Goal: Information Seeking & Learning: Learn about a topic

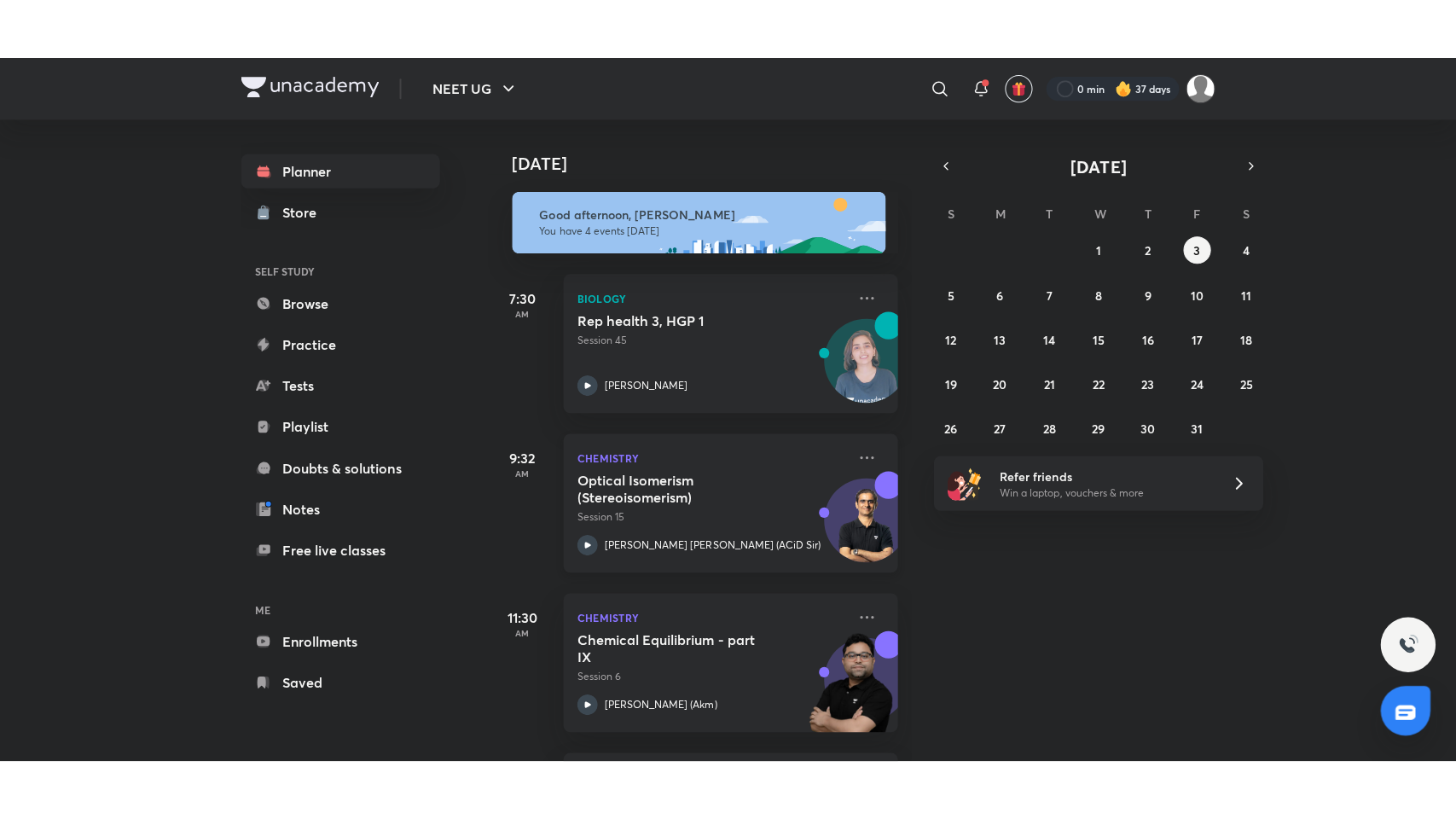
scroll to position [157, 0]
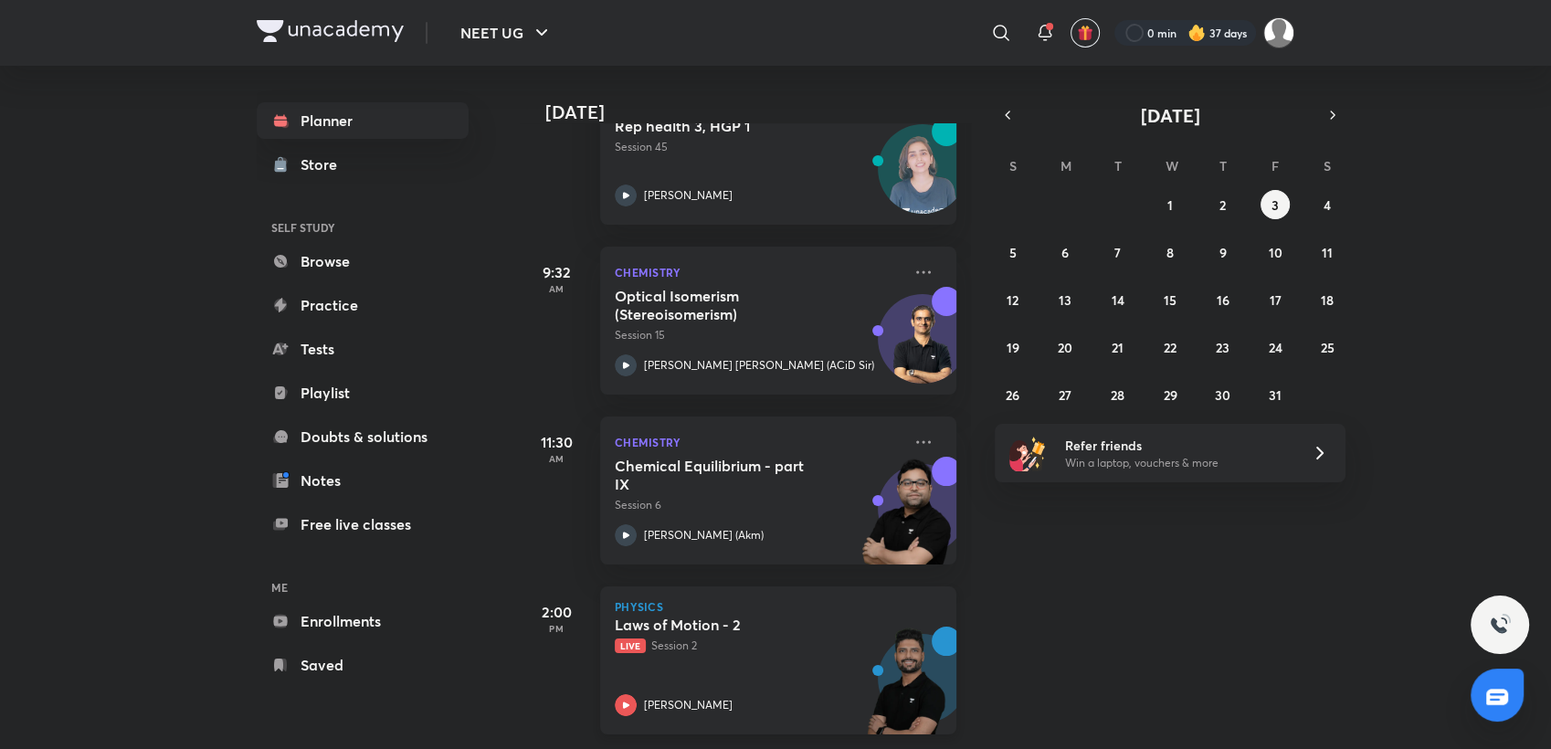
click at [763, 651] on div "Laws of Motion - 2 Live Session 2 [PERSON_NAME]" at bounding box center [758, 666] width 287 height 100
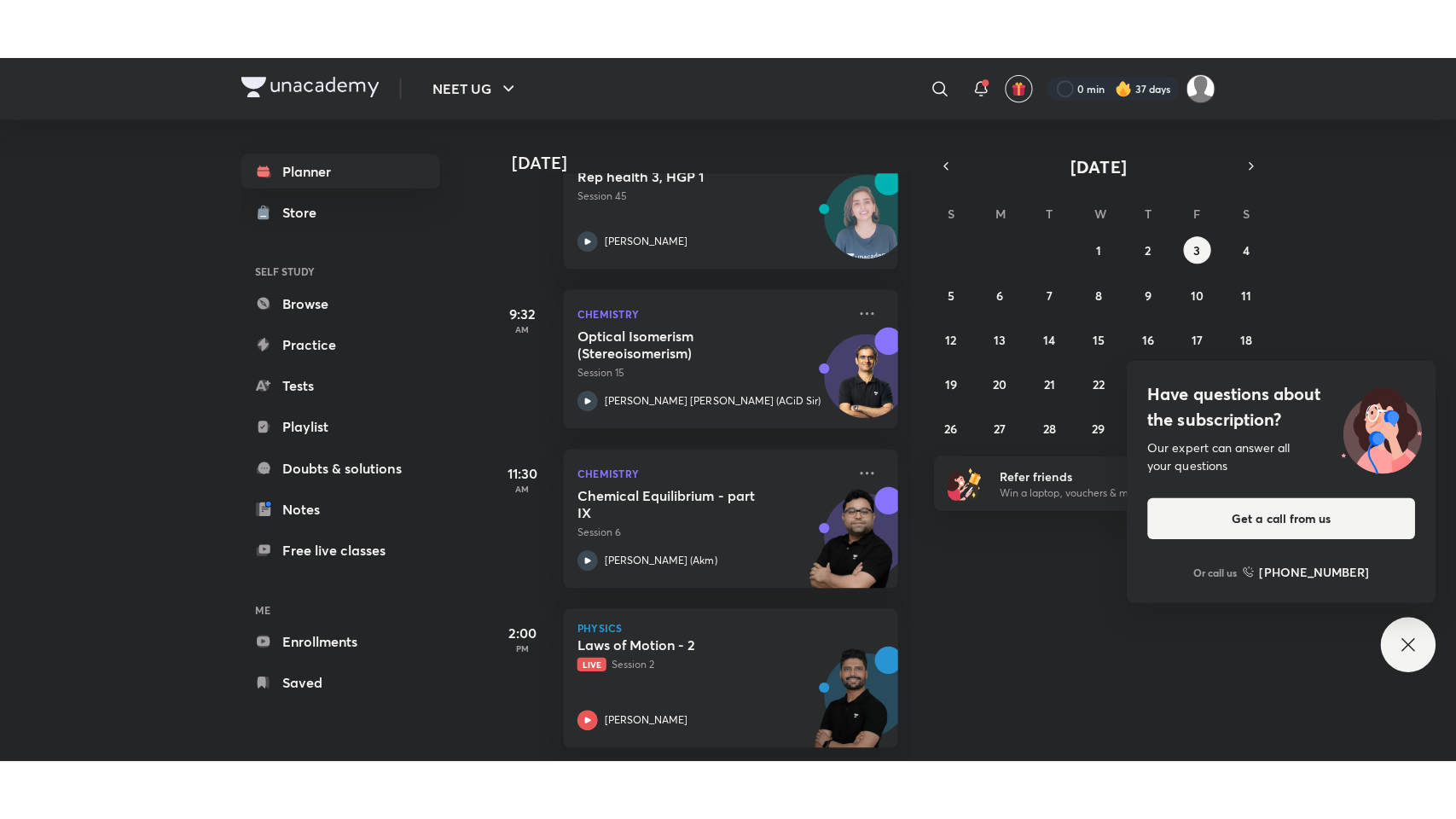
scroll to position [38, 0]
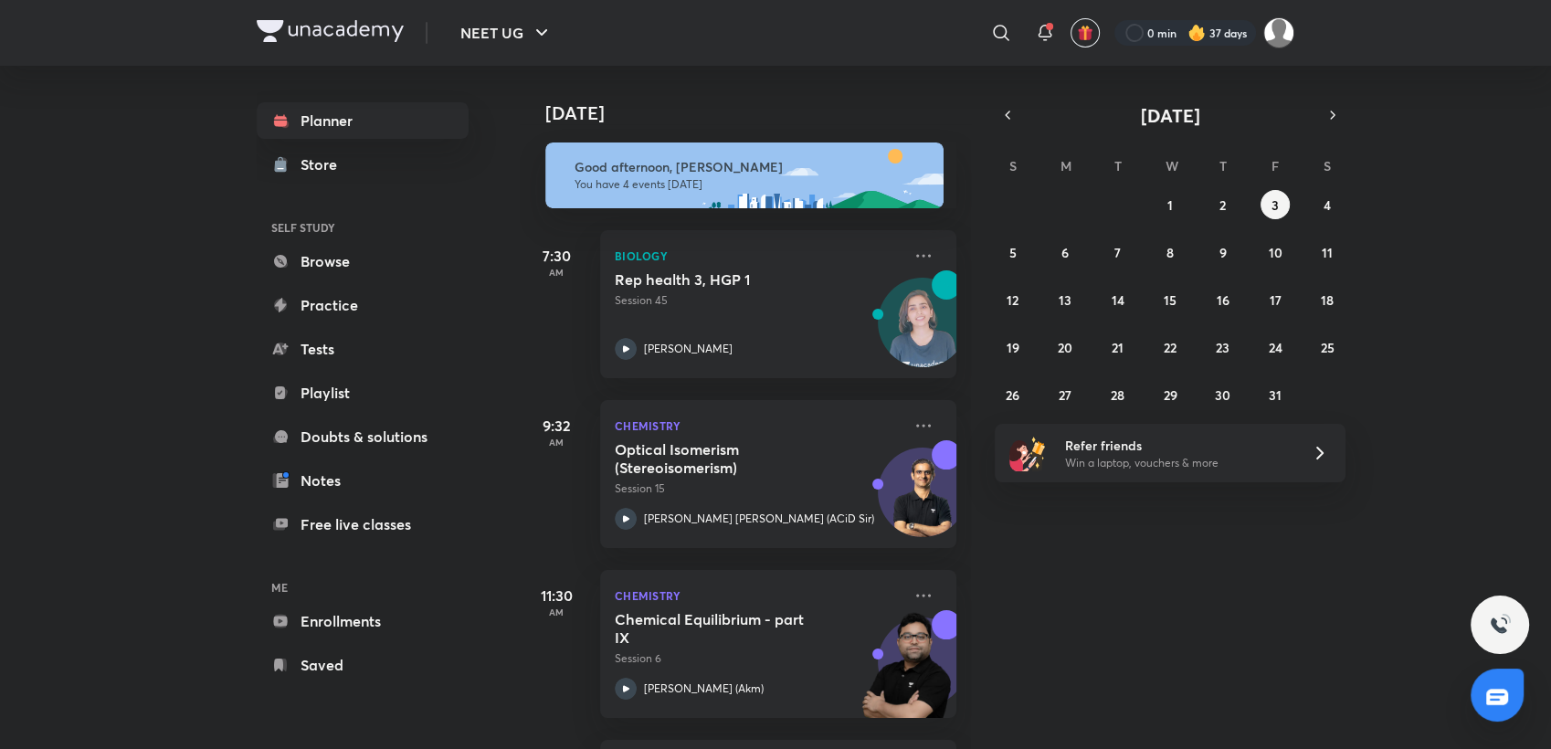
click at [1134, 17] on div "0 min 37 days" at bounding box center [1197, 32] width 195 height 31
click at [1138, 22] on div at bounding box center [1185, 33] width 142 height 26
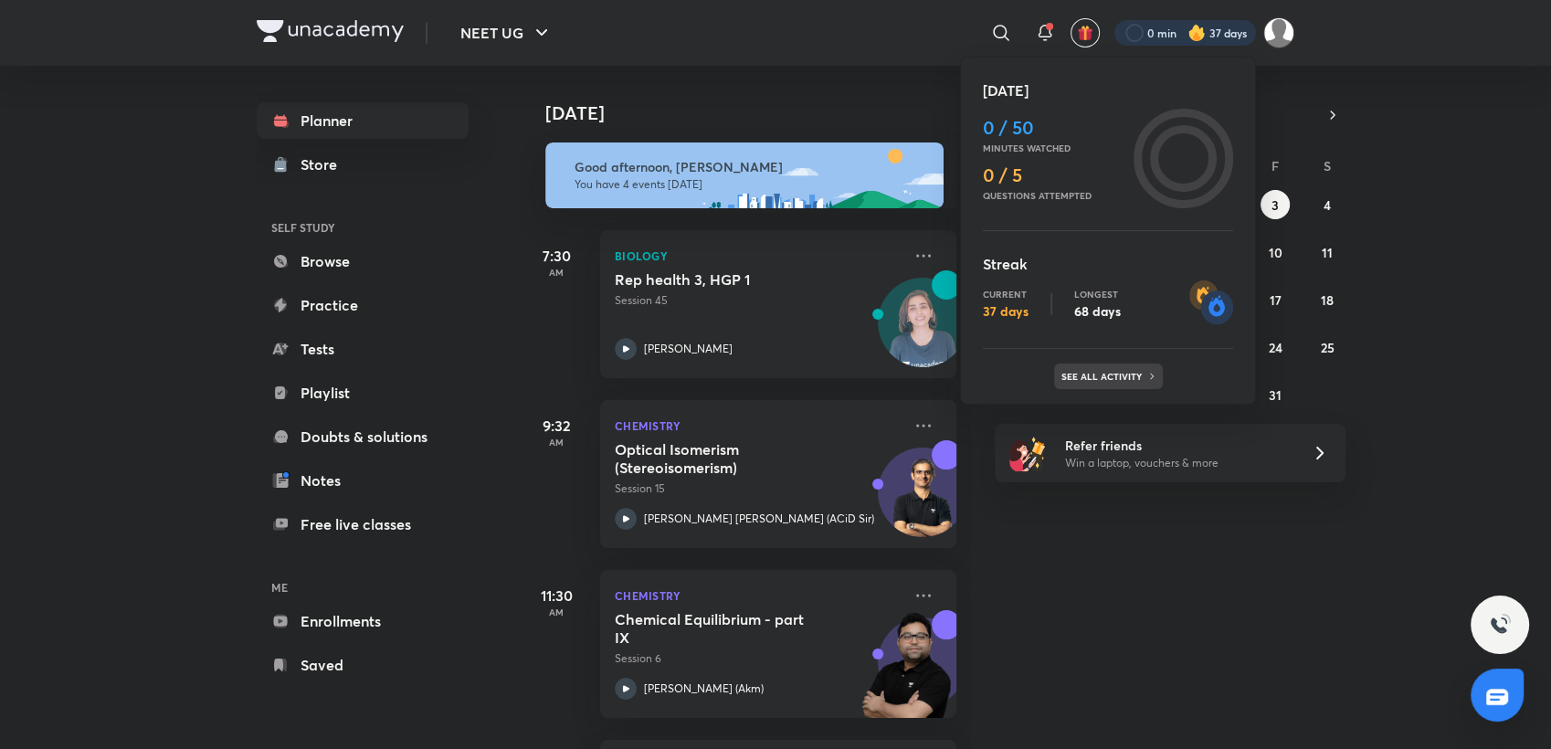
click at [1113, 378] on p "See all activity" at bounding box center [1103, 376] width 85 height 11
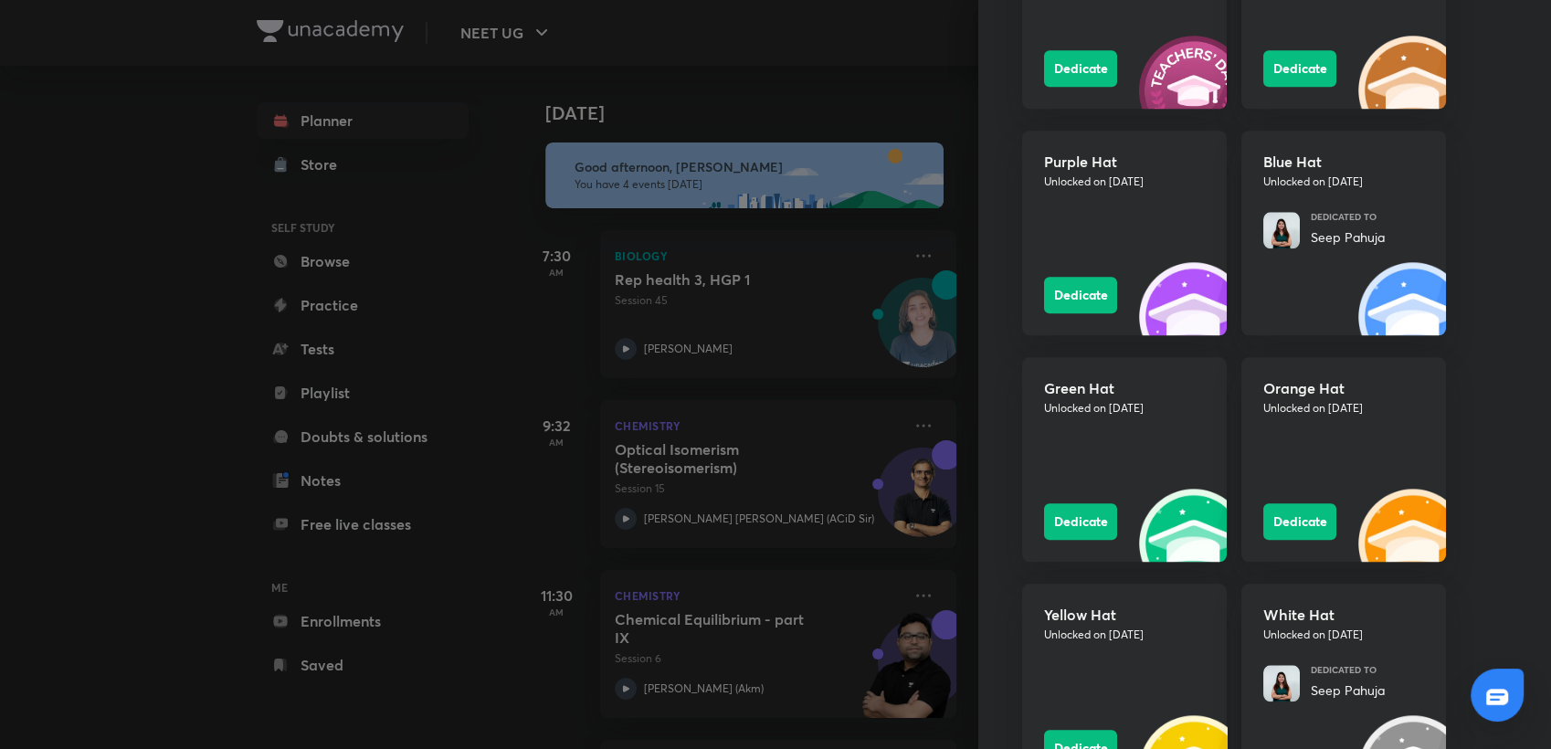
scroll to position [2096, 0]
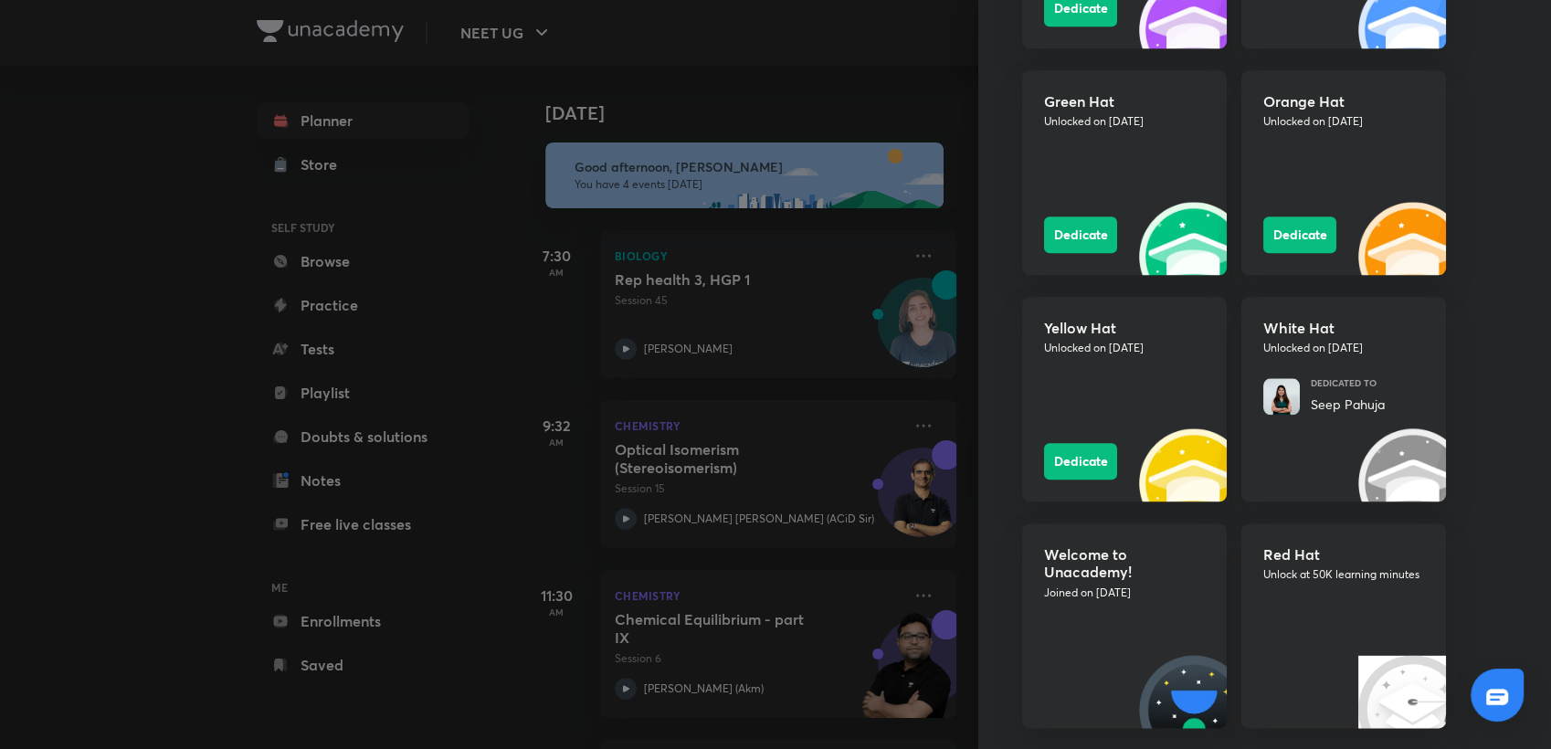
click at [799, 88] on div at bounding box center [775, 374] width 1551 height 749
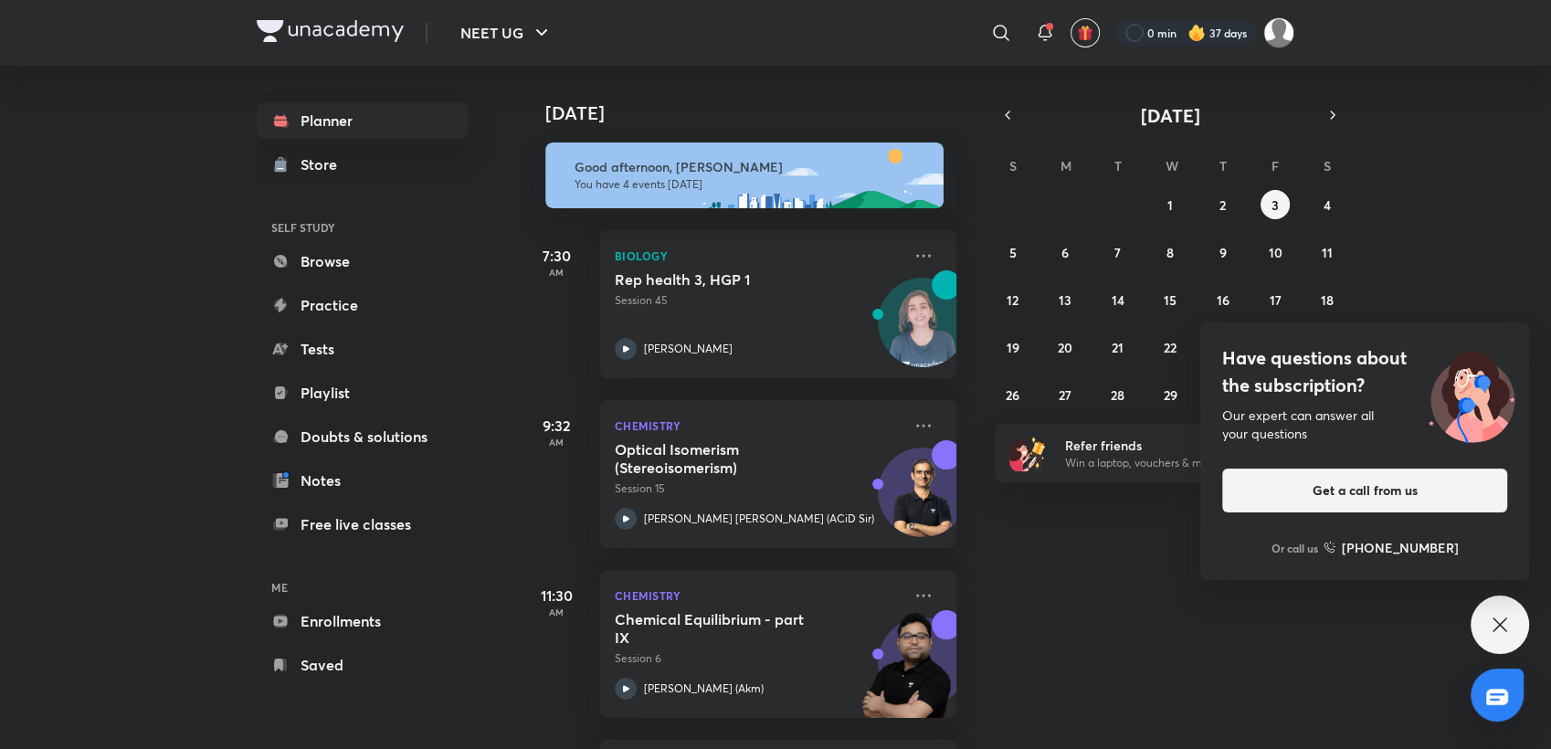
click at [1492, 620] on icon at bounding box center [1500, 625] width 22 height 22
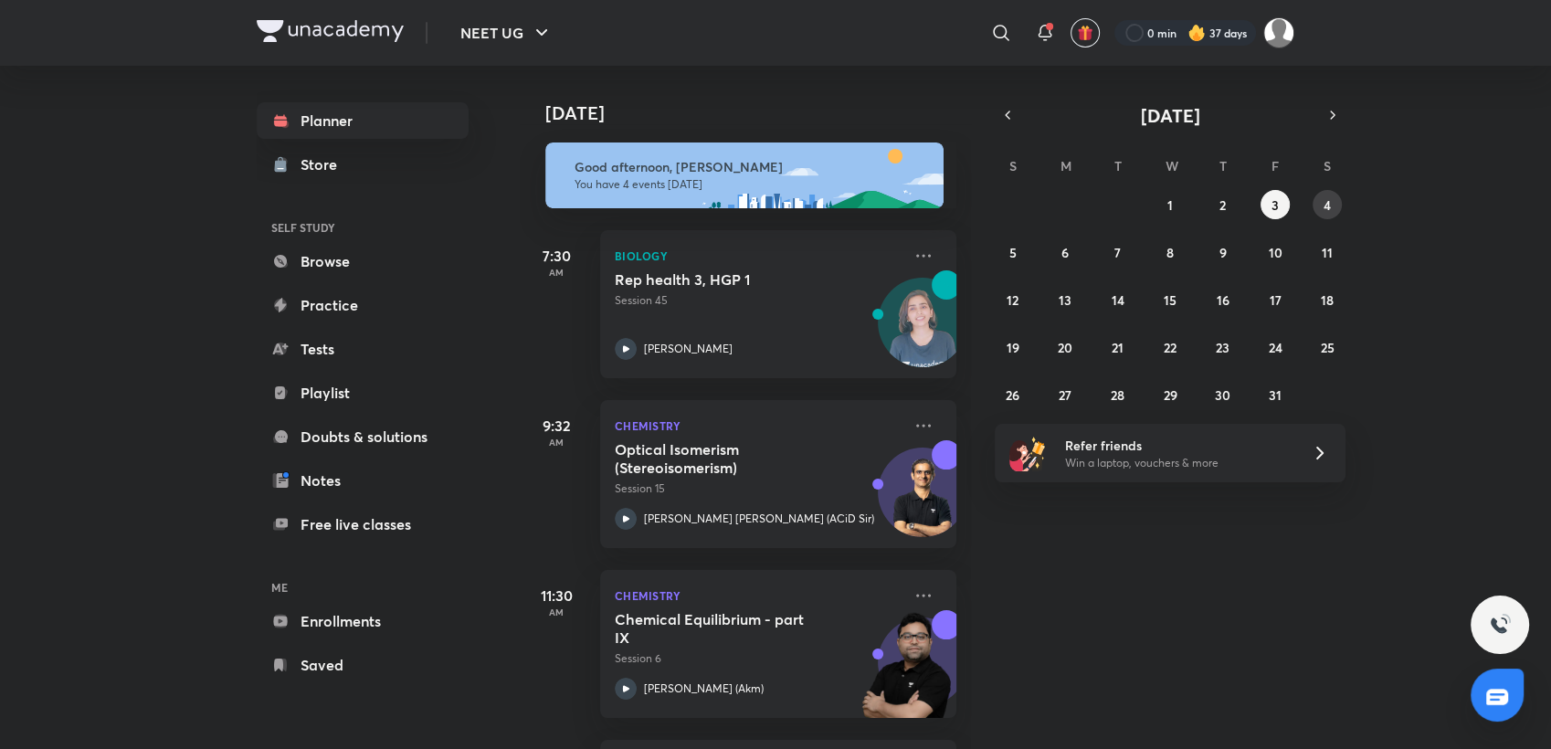
click at [1337, 209] on button "4" at bounding box center [1327, 204] width 29 height 29
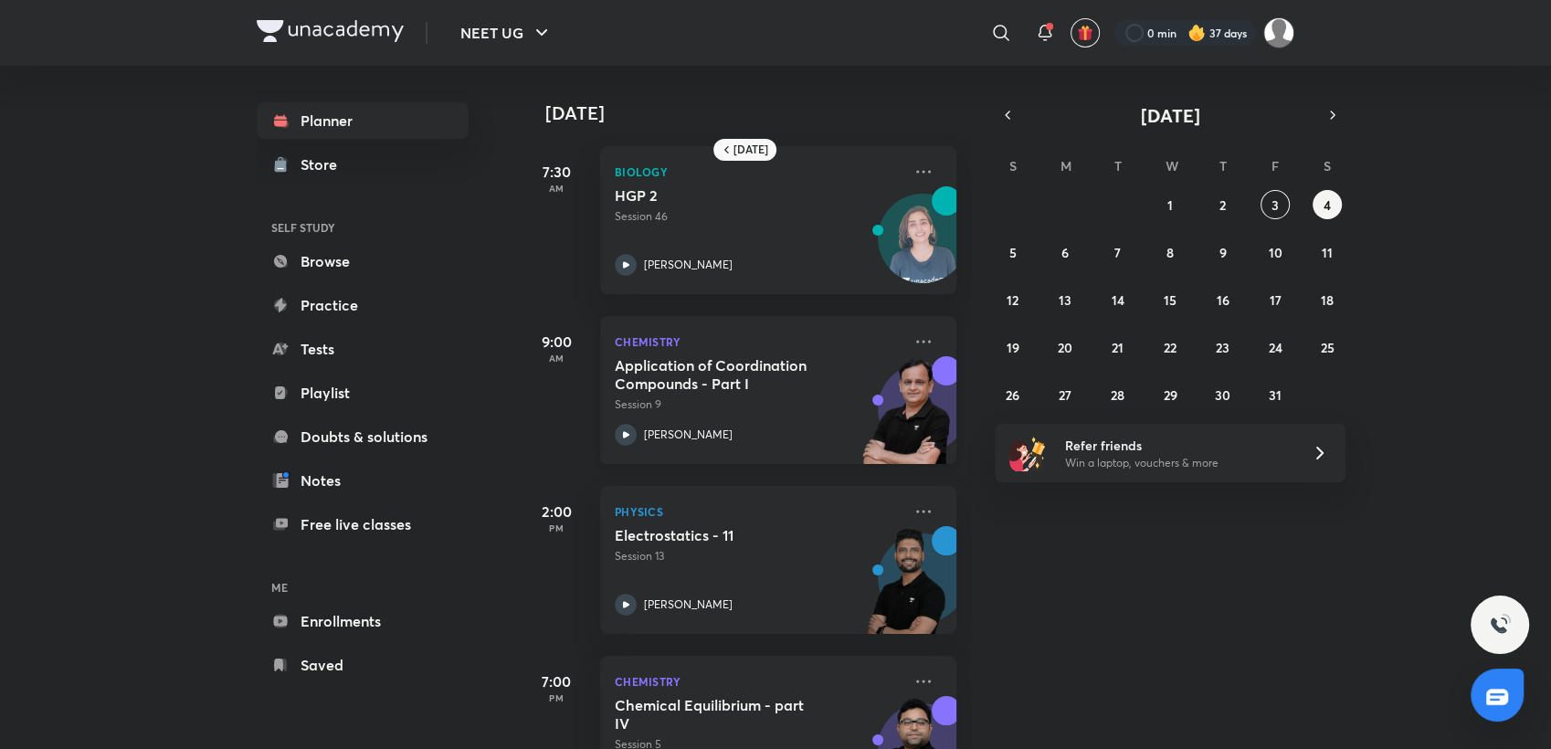
scroll to position [84, 0]
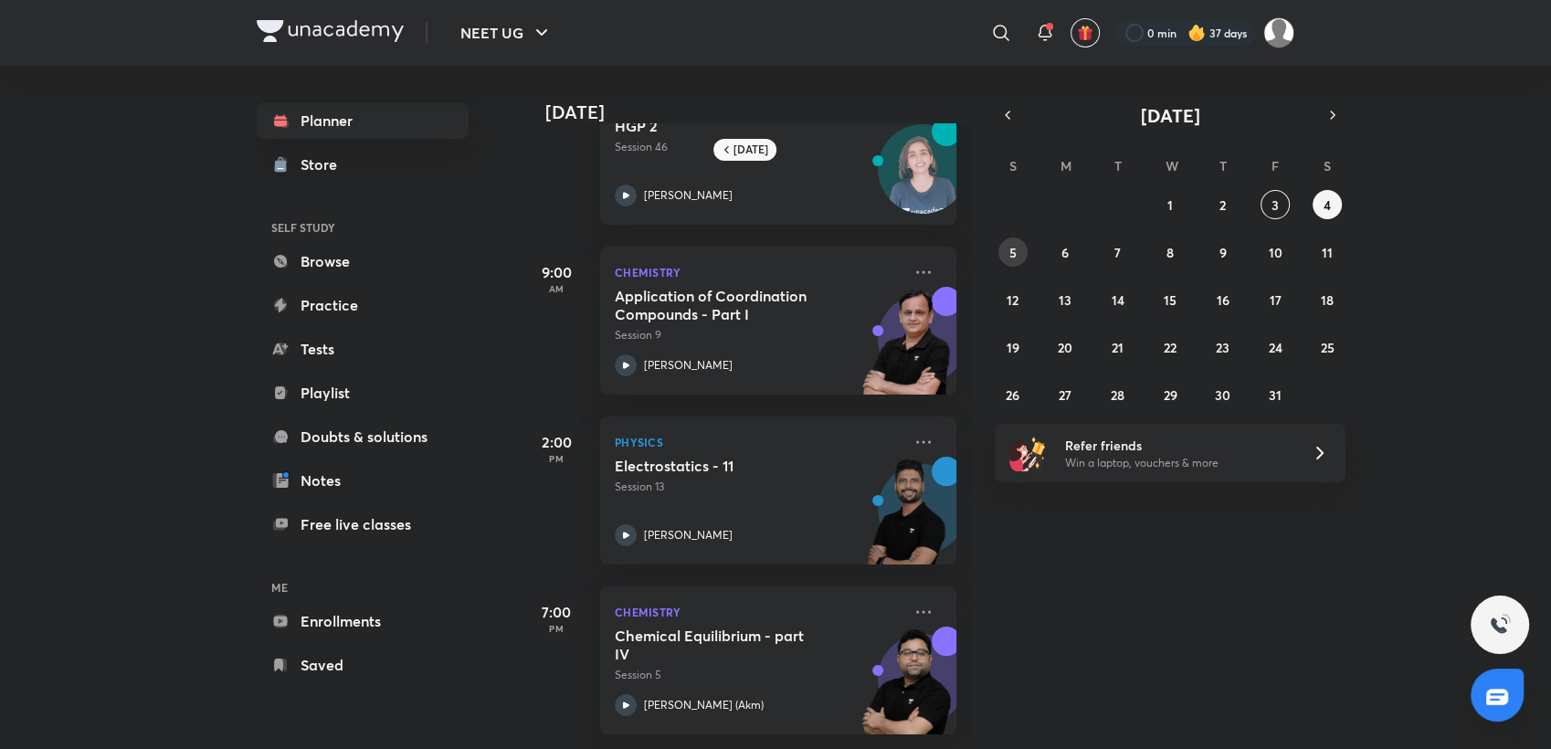
click at [1007, 246] on button "5" at bounding box center [1012, 251] width 29 height 29
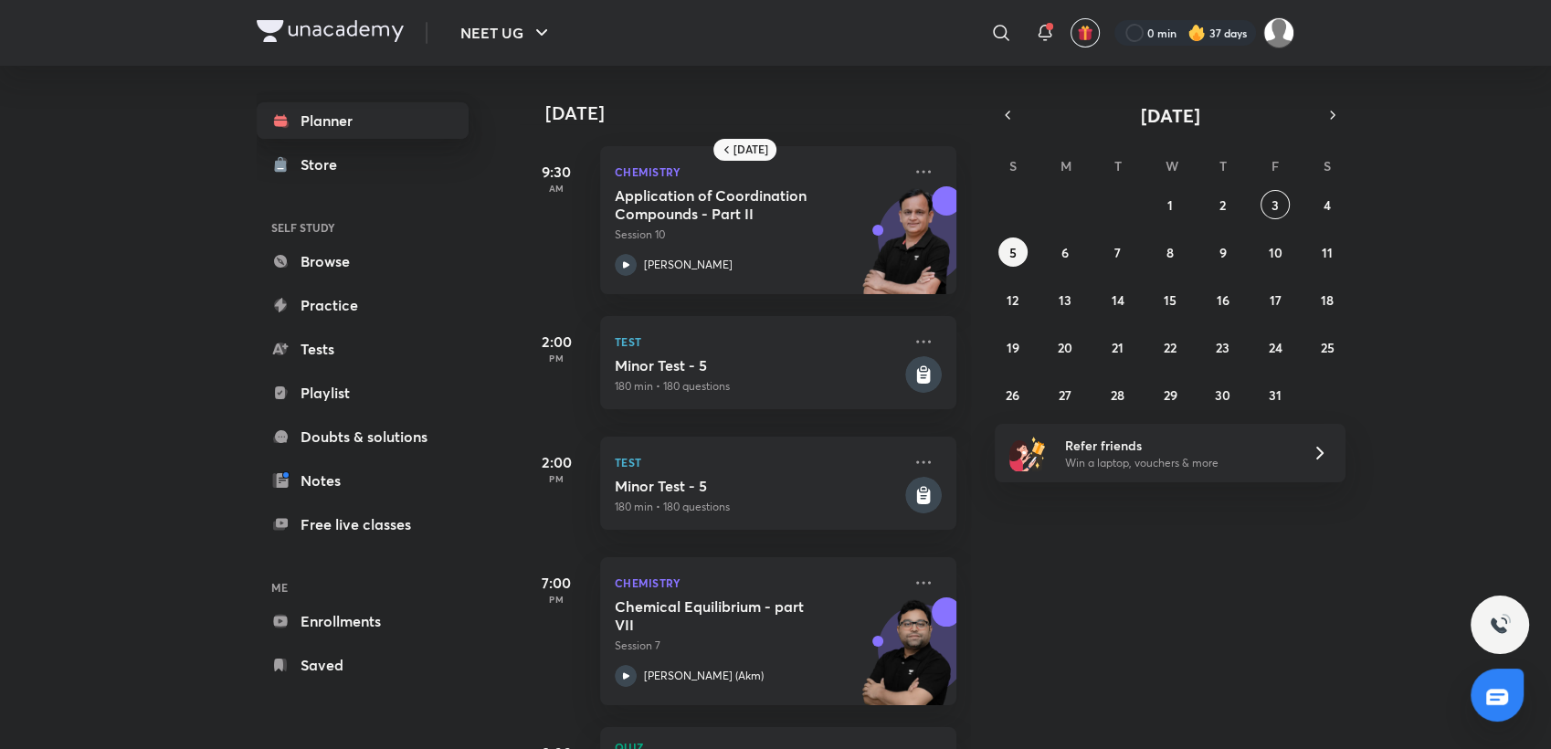
drag, startPoint x: 286, startPoint y: 86, endPoint x: 287, endPoint y: 132, distance: 45.7
click at [287, 132] on div "Planner Store SELF STUDY Browse Practice Tests Playlist Doubts & solutions Note…" at bounding box center [381, 393] width 248 height 654
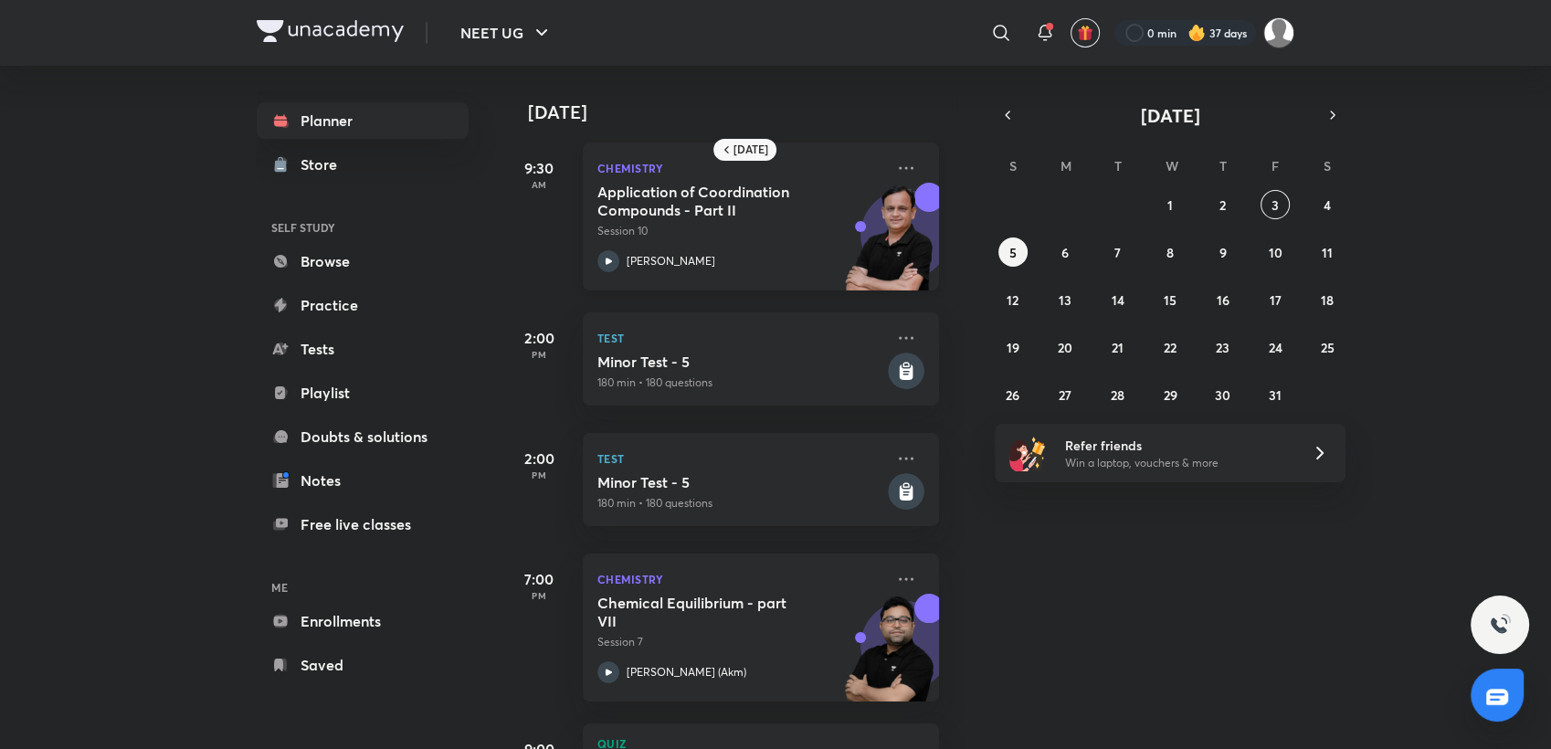
scroll to position [0, 17]
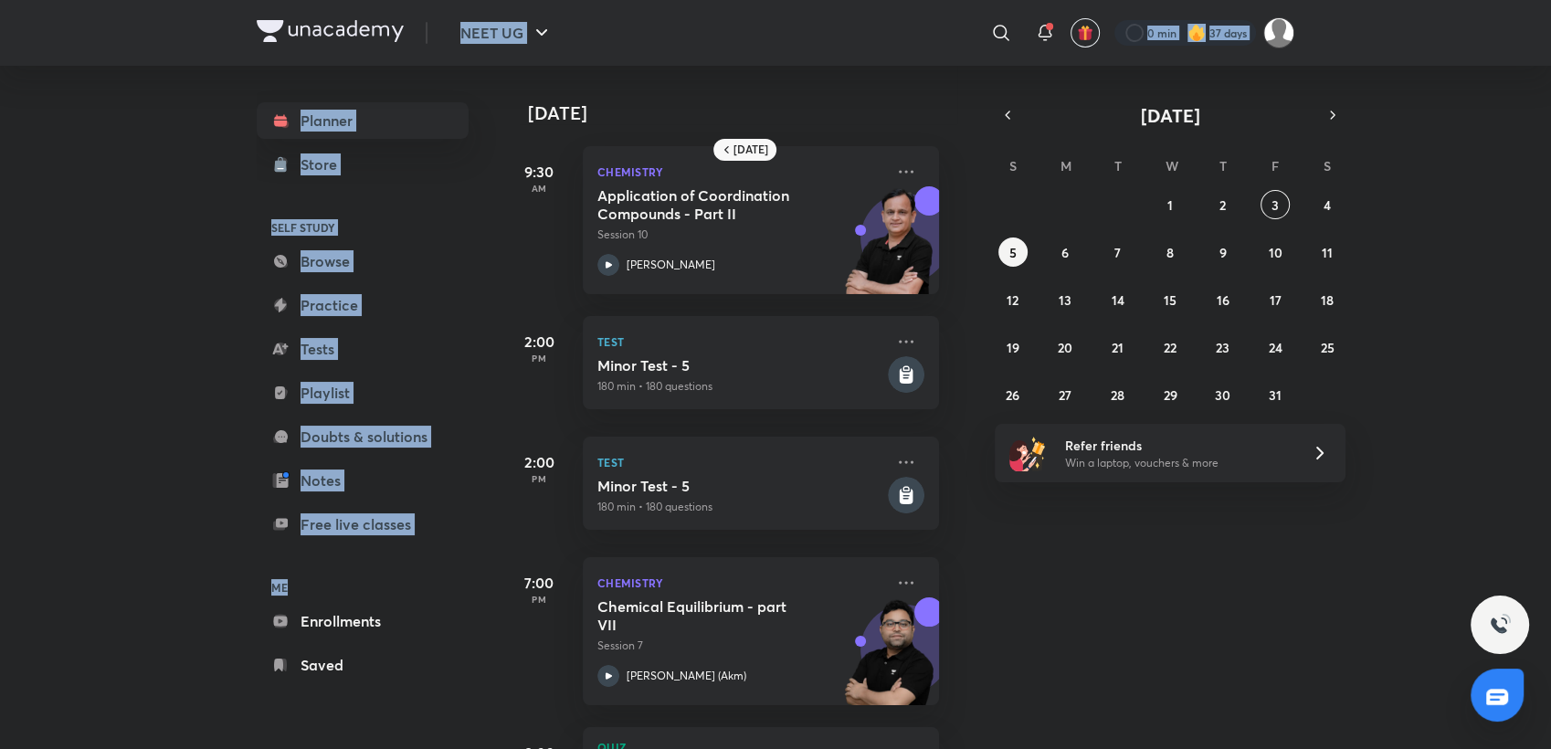
drag, startPoint x: 256, startPoint y: 26, endPoint x: 400, endPoint y: 559, distance: 552.6
click at [400, 559] on div "NEET UG ​ 0 min 37 days Planner Store SELF STUDY Browse Practice Tests Playlist…" at bounding box center [775, 374] width 1551 height 749
click at [190, 312] on div "NEET UG ​ 0 min 37 days Planner Store SELF STUDY Browse Practice Tests Playlist…" at bounding box center [775, 374] width 1551 height 749
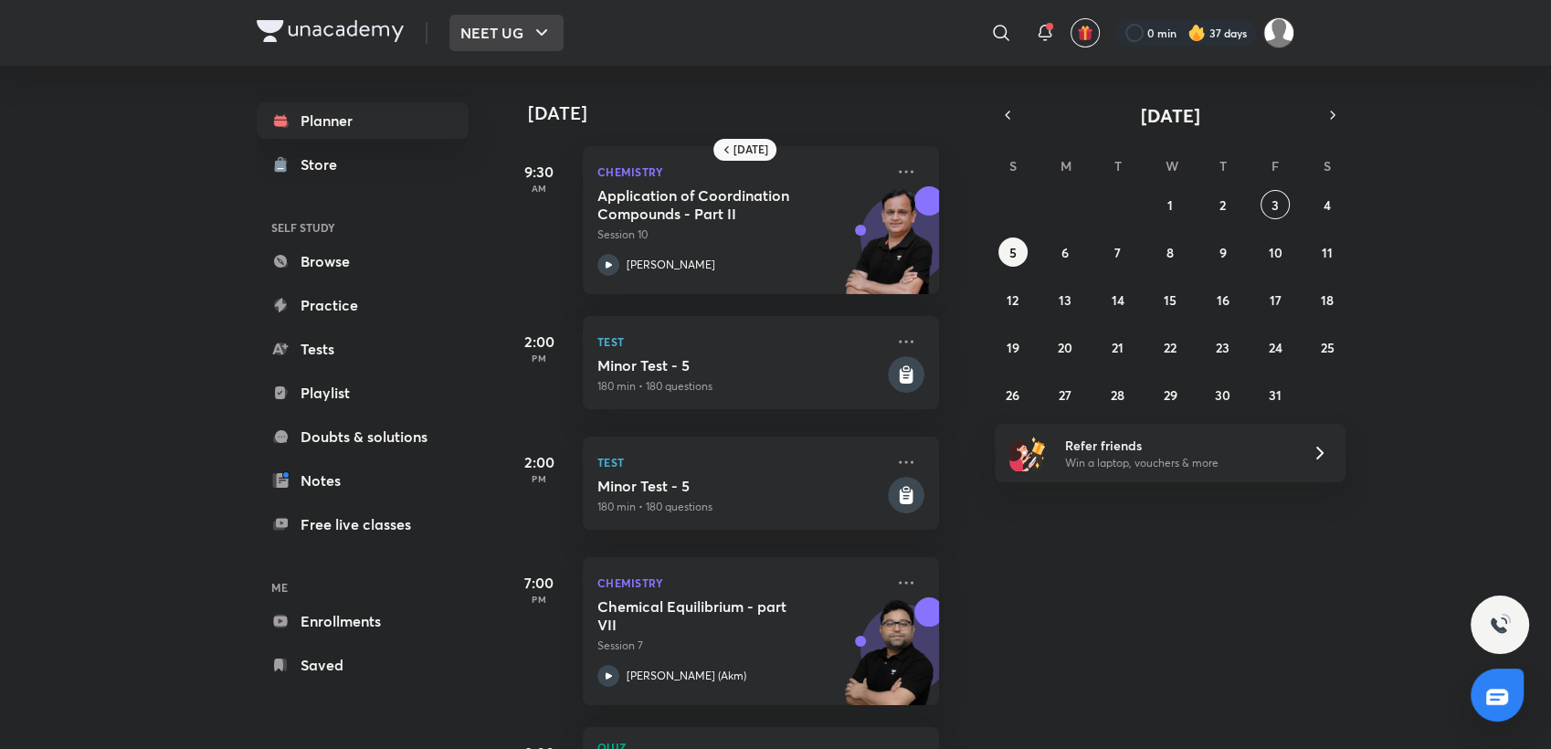
click at [454, 29] on button "NEET UG" at bounding box center [506, 33] width 114 height 37
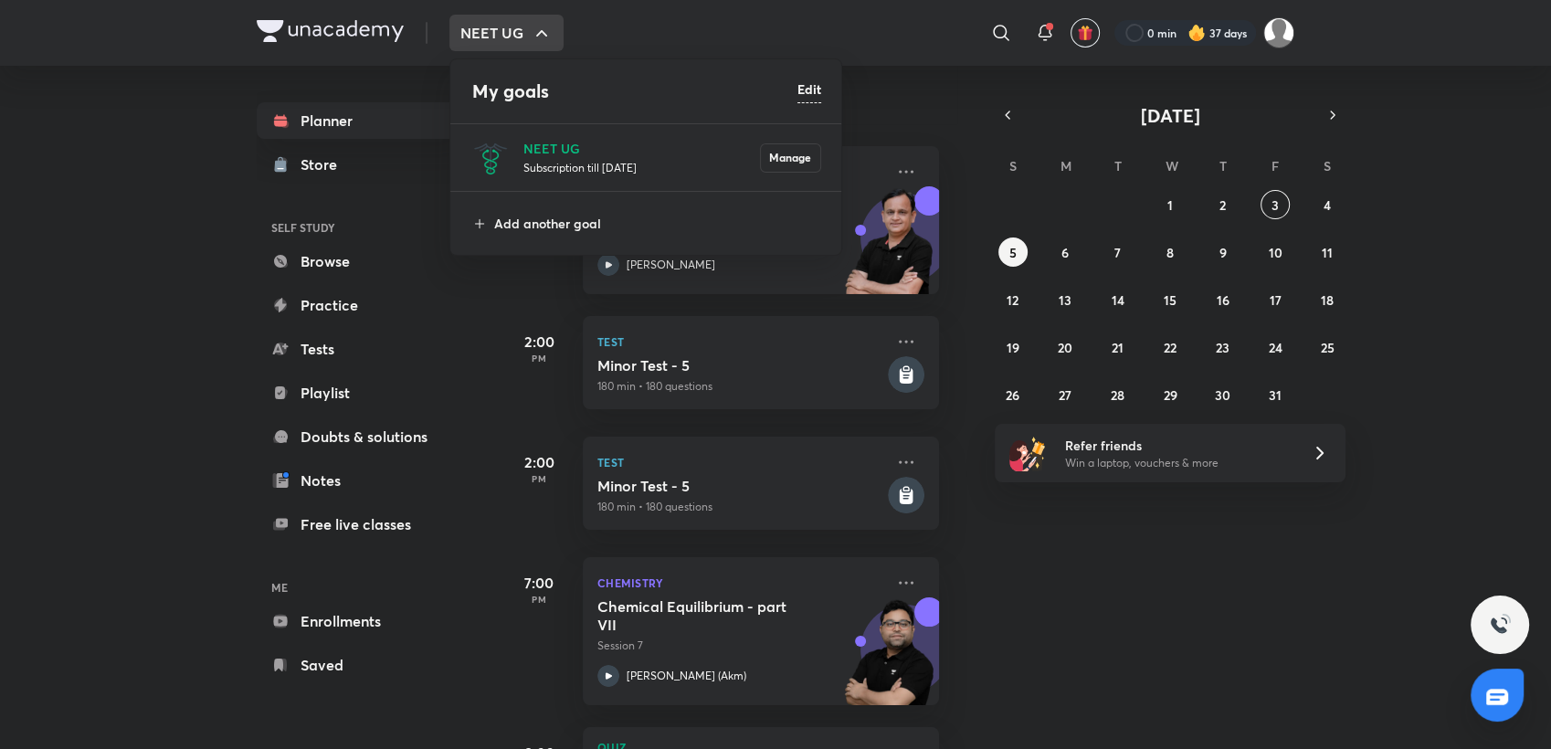
drag, startPoint x: 454, startPoint y: 29, endPoint x: 194, endPoint y: 359, distance: 420.1
click at [194, 359] on div at bounding box center [775, 374] width 1551 height 749
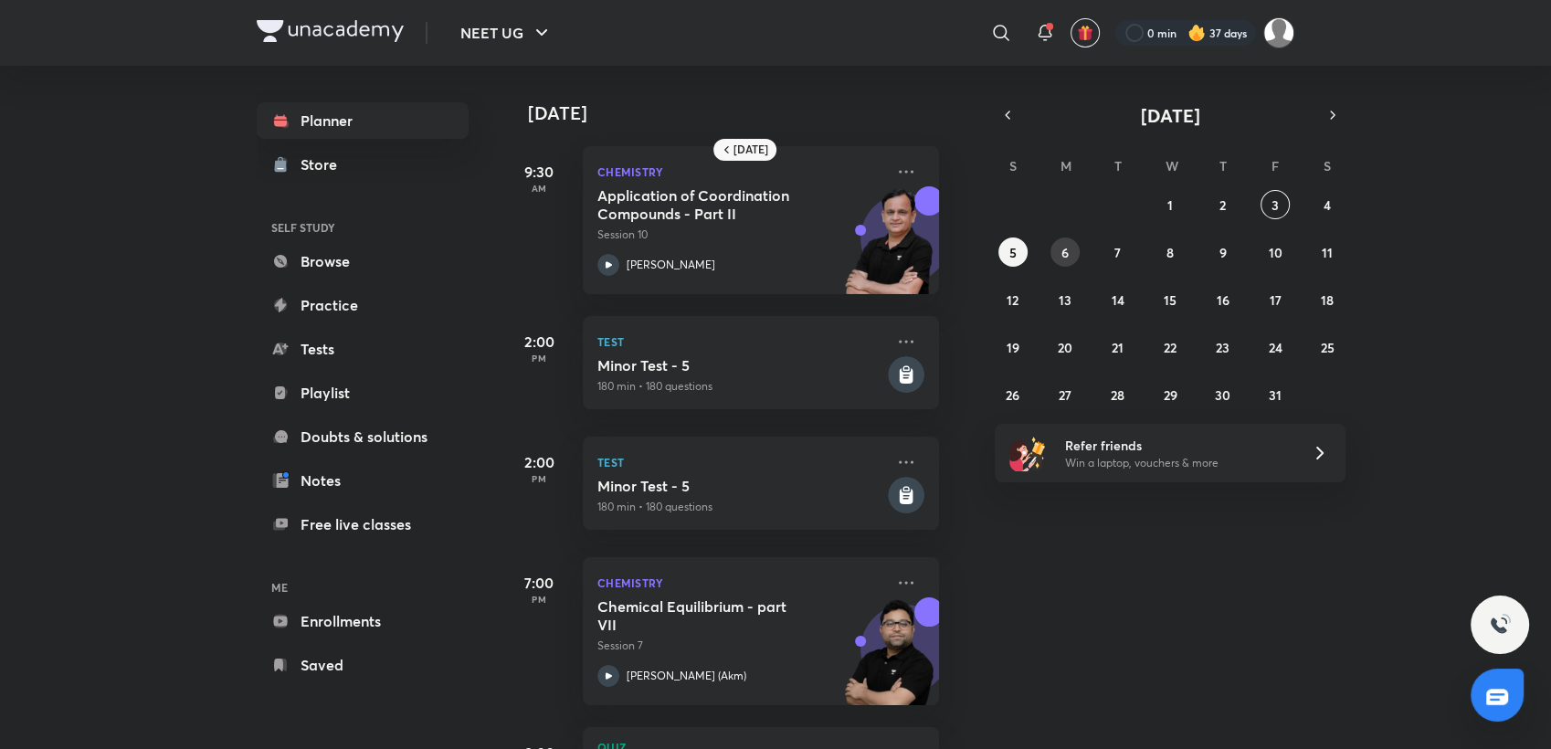
click at [1066, 255] on abbr "6" at bounding box center [1064, 252] width 7 height 17
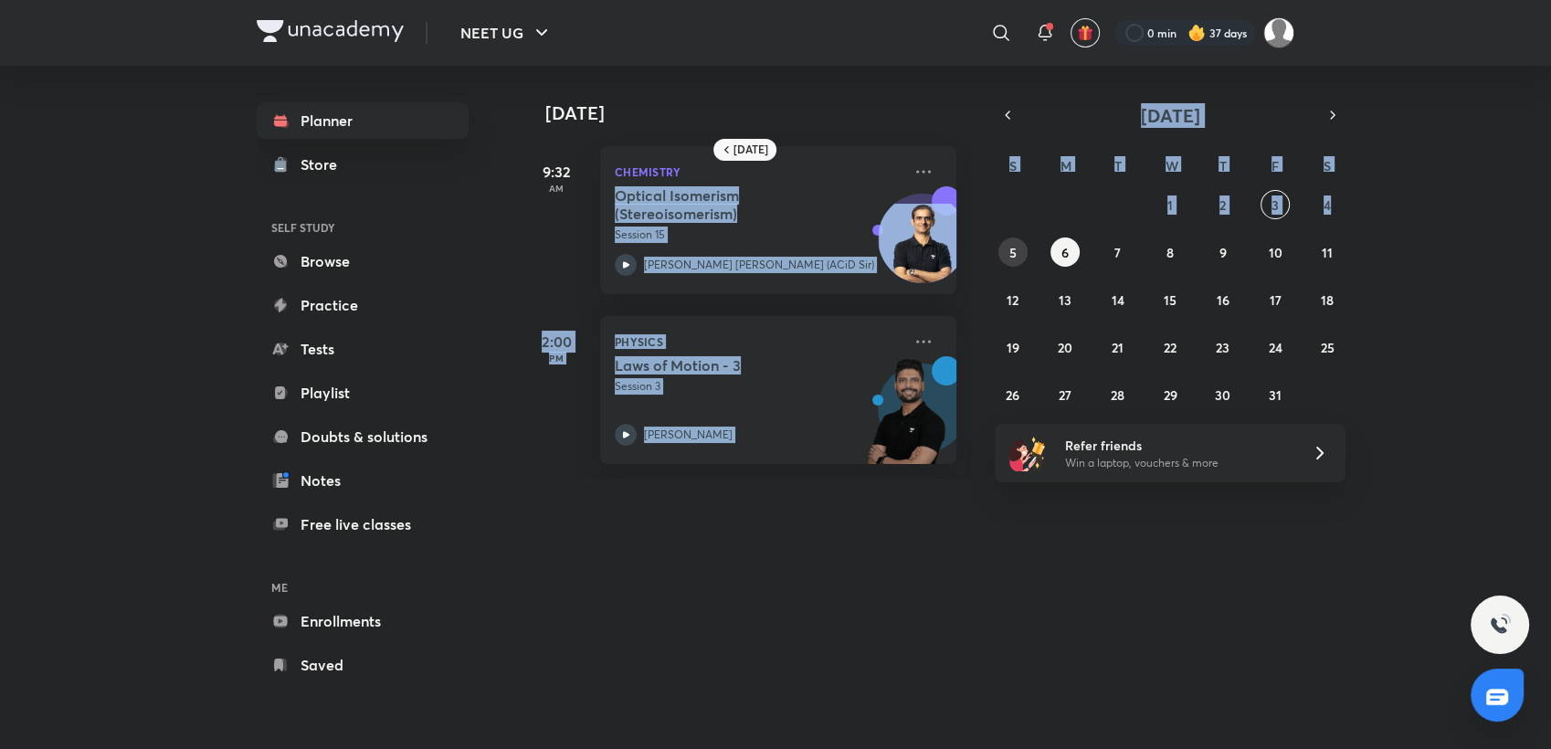
drag, startPoint x: 992, startPoint y: 258, endPoint x: 1004, endPoint y: 258, distance: 11.9
click at [1004, 258] on div "[DATE] [DATE] 9:32 AM Chemistry Optical Isomerism (Stereoisomerism) Session 15 …" at bounding box center [907, 272] width 775 height 413
click at [1269, 216] on button "3" at bounding box center [1275, 204] width 29 height 29
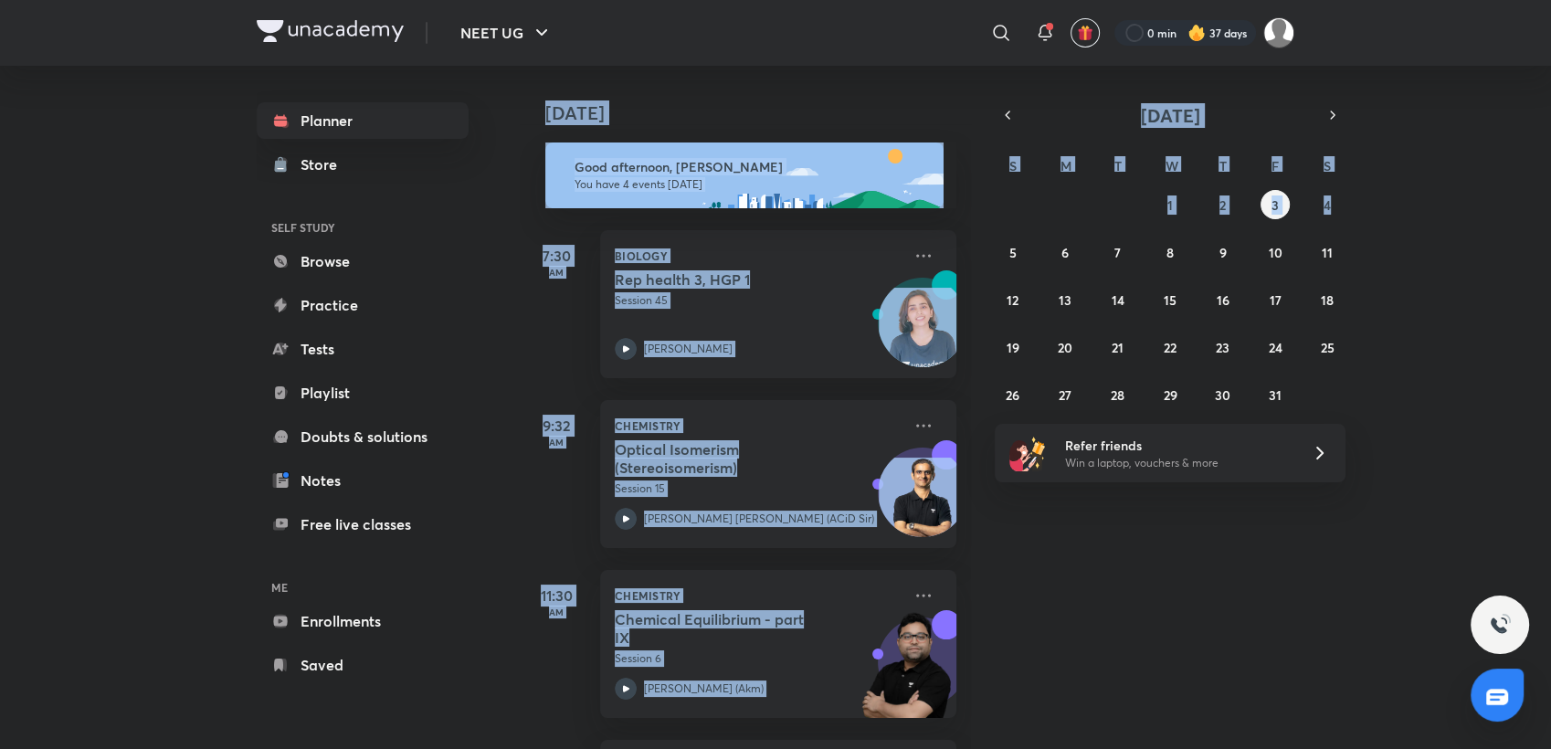
click at [1257, 557] on div "[DATE] Good afternoon, [PERSON_NAME] You have 4 events [DATE] 7:30 AM Biology R…" at bounding box center [1034, 407] width 1028 height 683
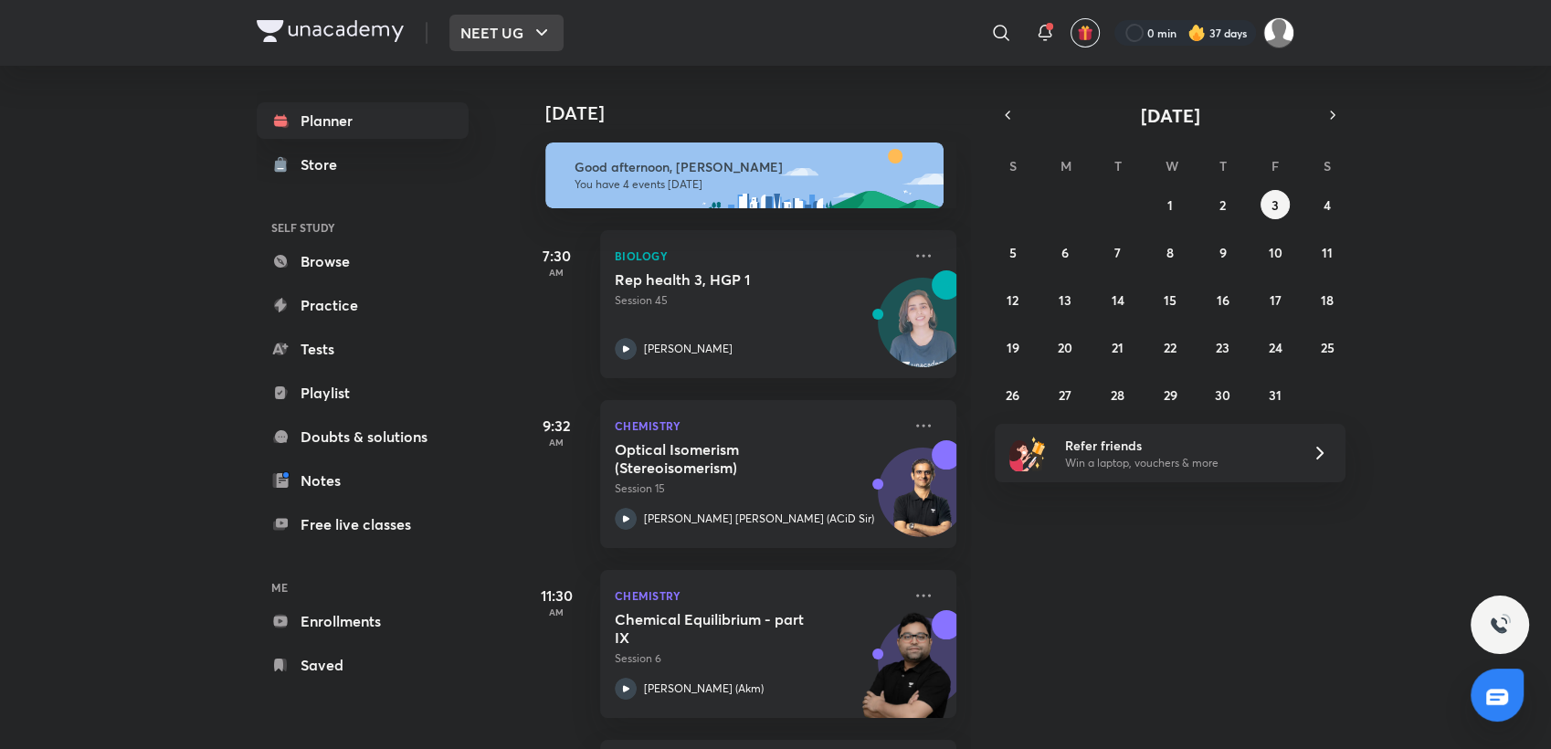
drag, startPoint x: 458, startPoint y: 17, endPoint x: 459, endPoint y: 31, distance: 13.7
click at [459, 31] on button "NEET UG" at bounding box center [506, 33] width 114 height 37
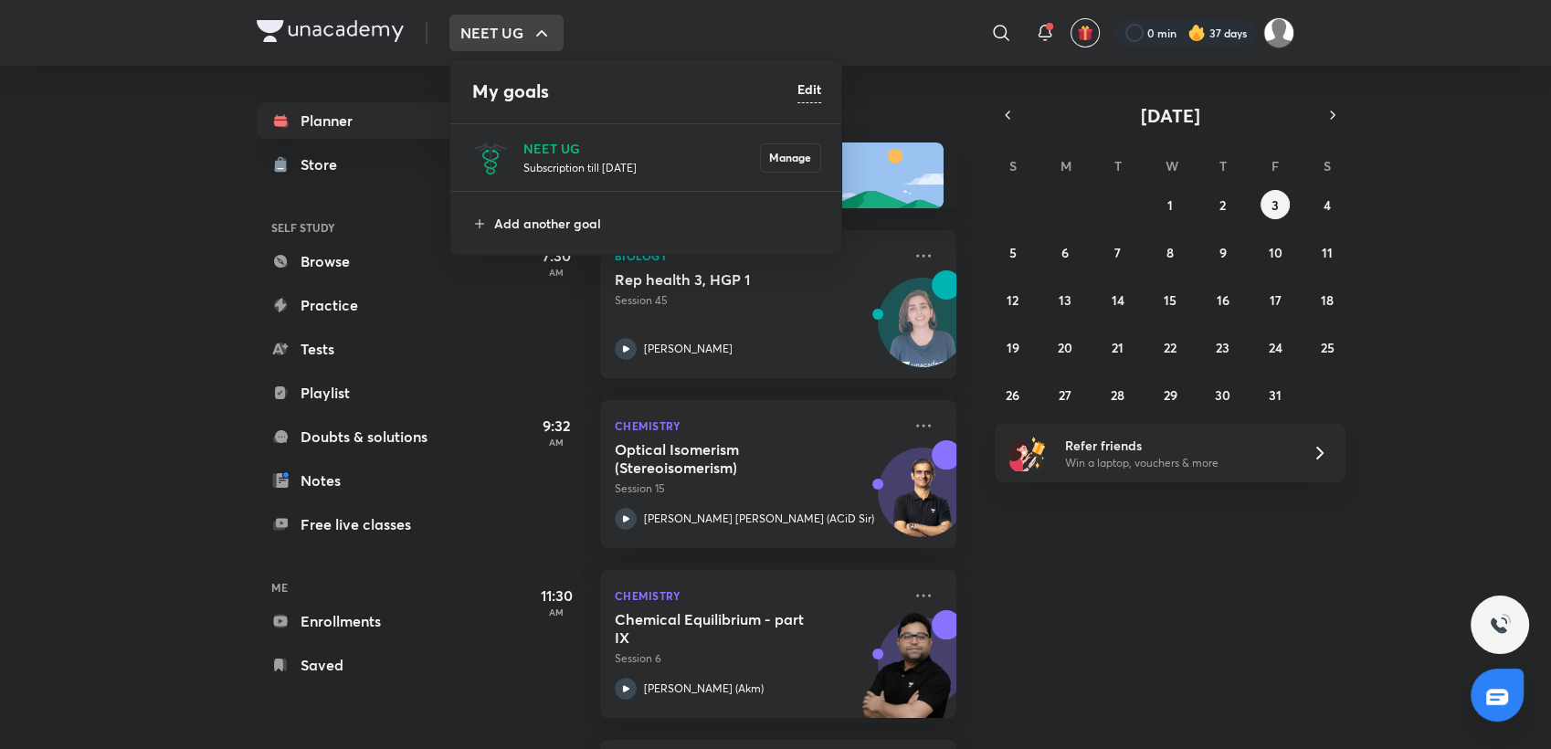
drag, startPoint x: 459, startPoint y: 31, endPoint x: 103, endPoint y: 116, distance: 365.3
click at [103, 116] on div at bounding box center [775, 374] width 1551 height 749
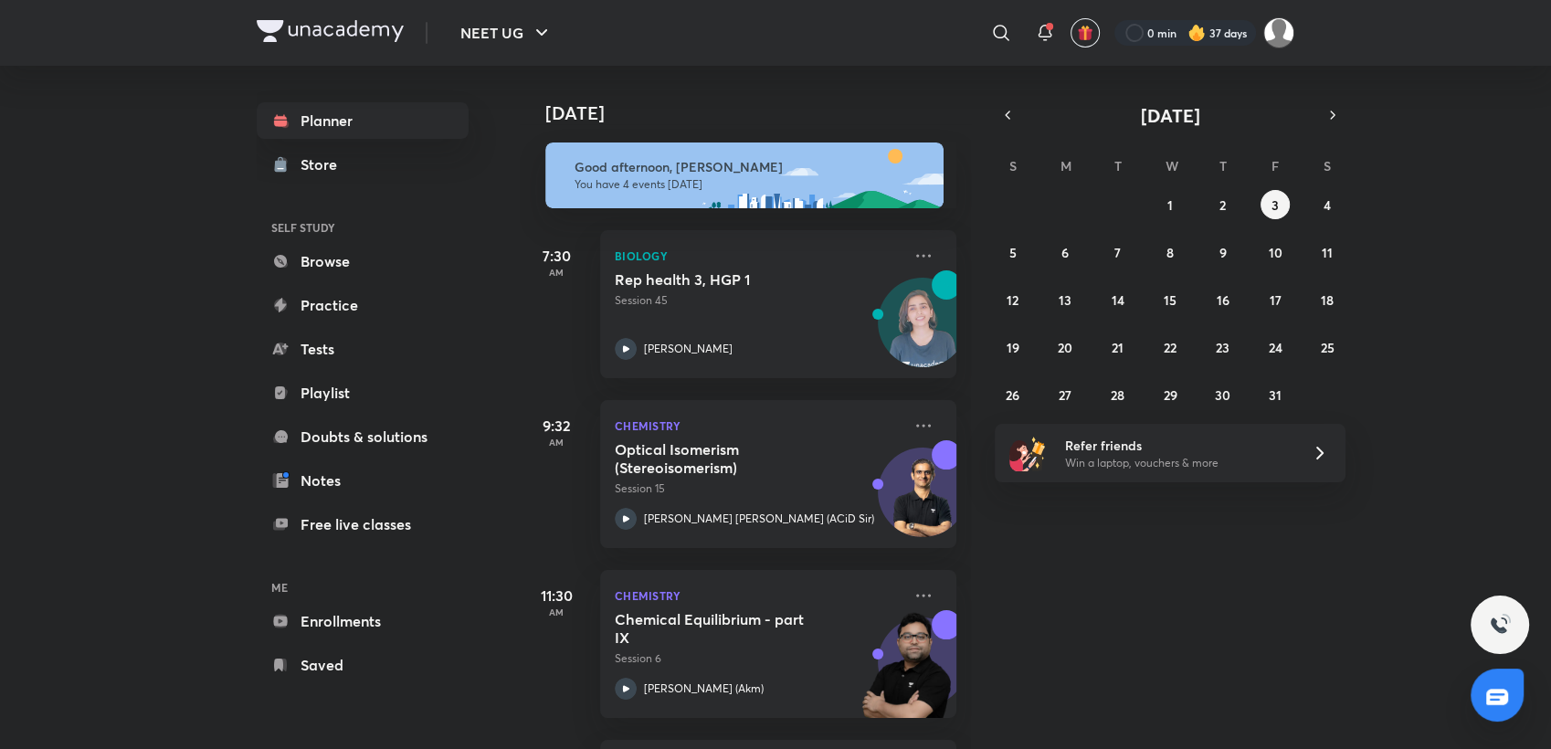
click at [103, 116] on div "NEET UG ​ 0 min 37 days Planner Store SELF STUDY Browse Practice Tests Playlist…" at bounding box center [775, 374] width 1551 height 749
click at [775, 305] on p "Session 45" at bounding box center [758, 300] width 287 height 16
